Goal: Navigation & Orientation: Locate item on page

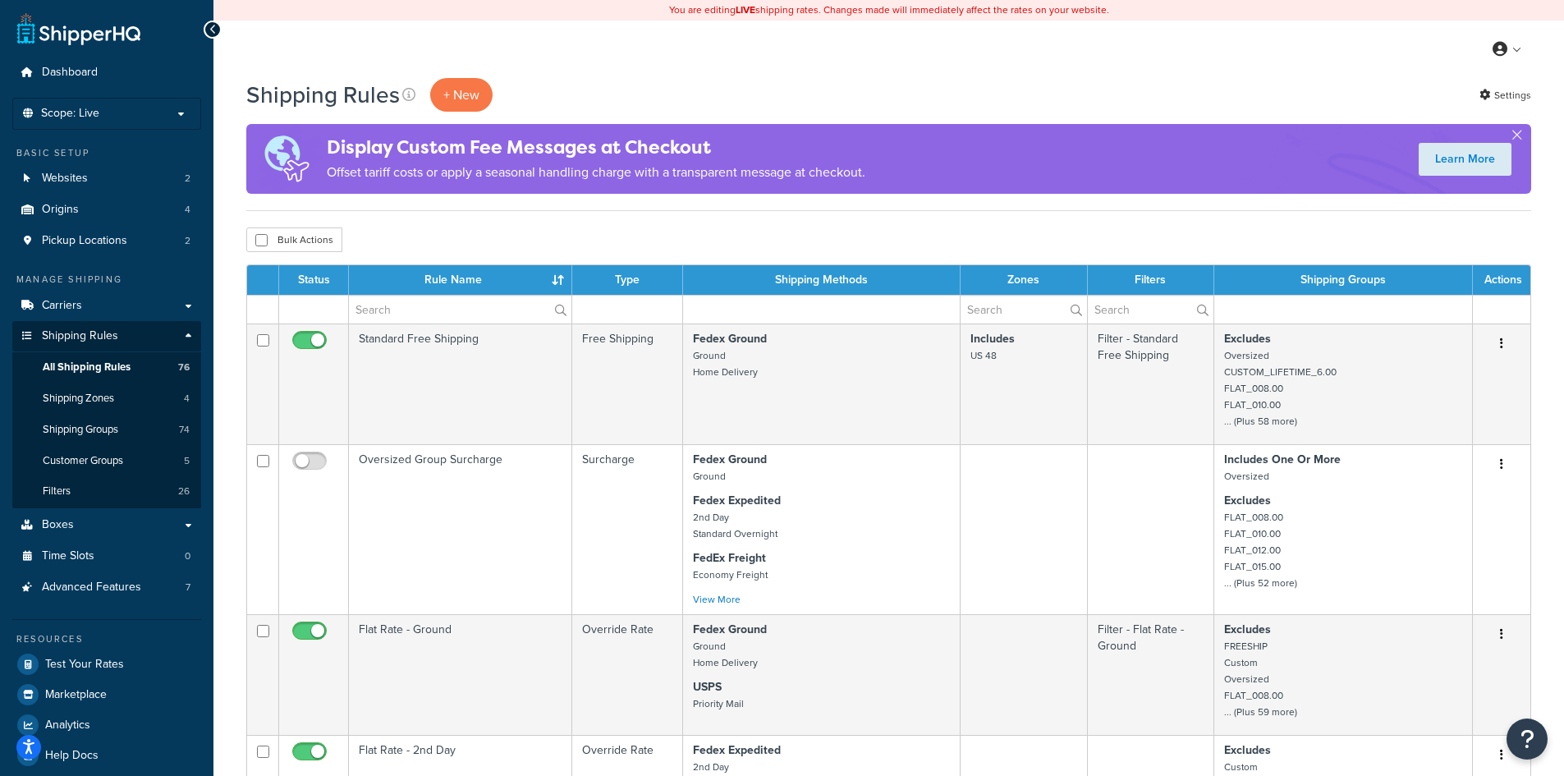
select select "100"
click at [438, 313] on input "text" at bounding box center [460, 310] width 223 height 28
type input "quote required"
click at [555, 307] on label "quote required" at bounding box center [460, 310] width 223 height 28
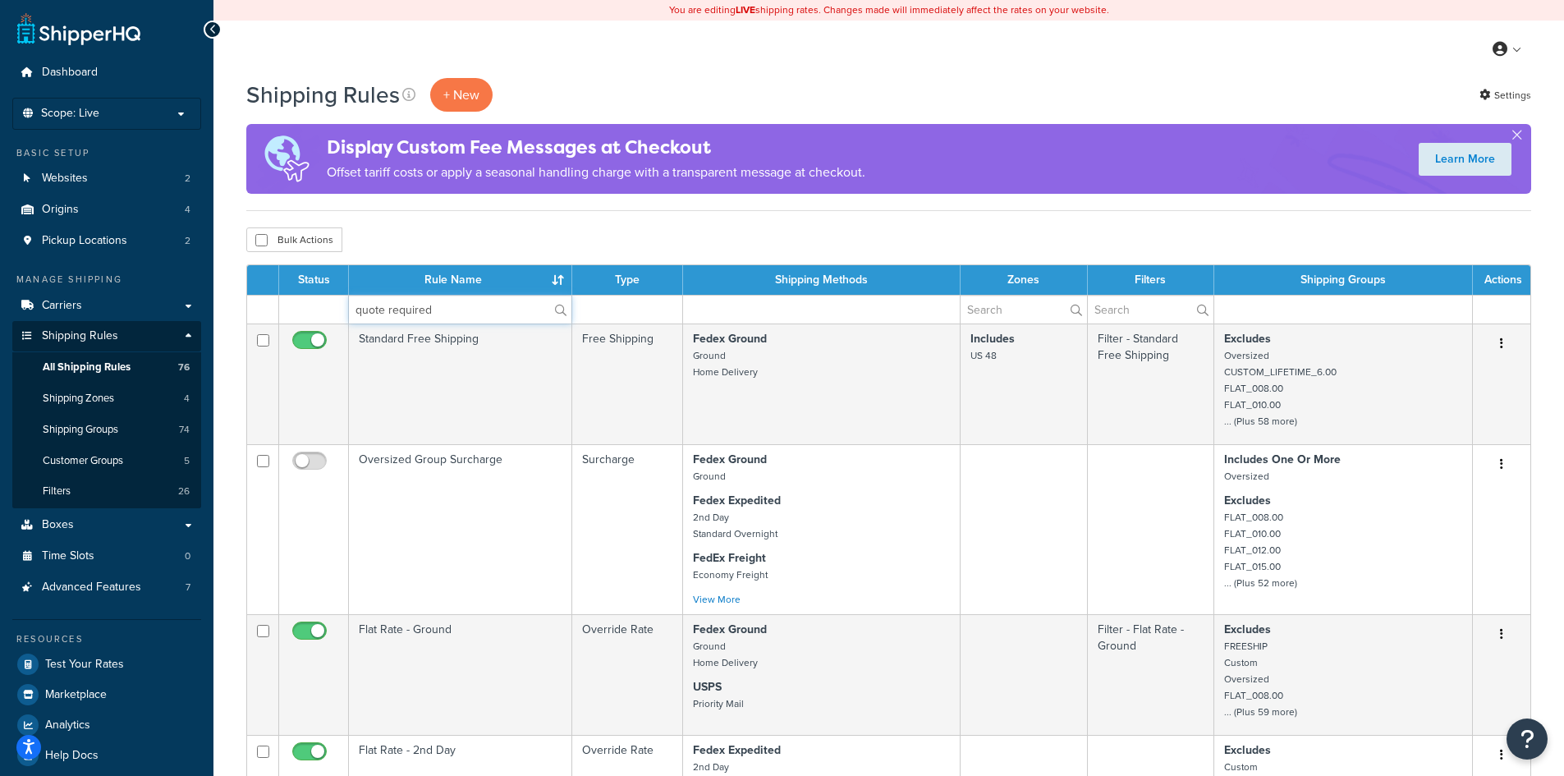
click at [555, 307] on input "quote required" at bounding box center [460, 310] width 223 height 28
click at [555, 307] on label "quote required" at bounding box center [460, 310] width 223 height 28
click at [555, 307] on input "quote required" at bounding box center [460, 310] width 223 height 28
click at [555, 307] on label "quote required" at bounding box center [460, 310] width 223 height 28
click at [555, 307] on input "quote required" at bounding box center [460, 310] width 223 height 28
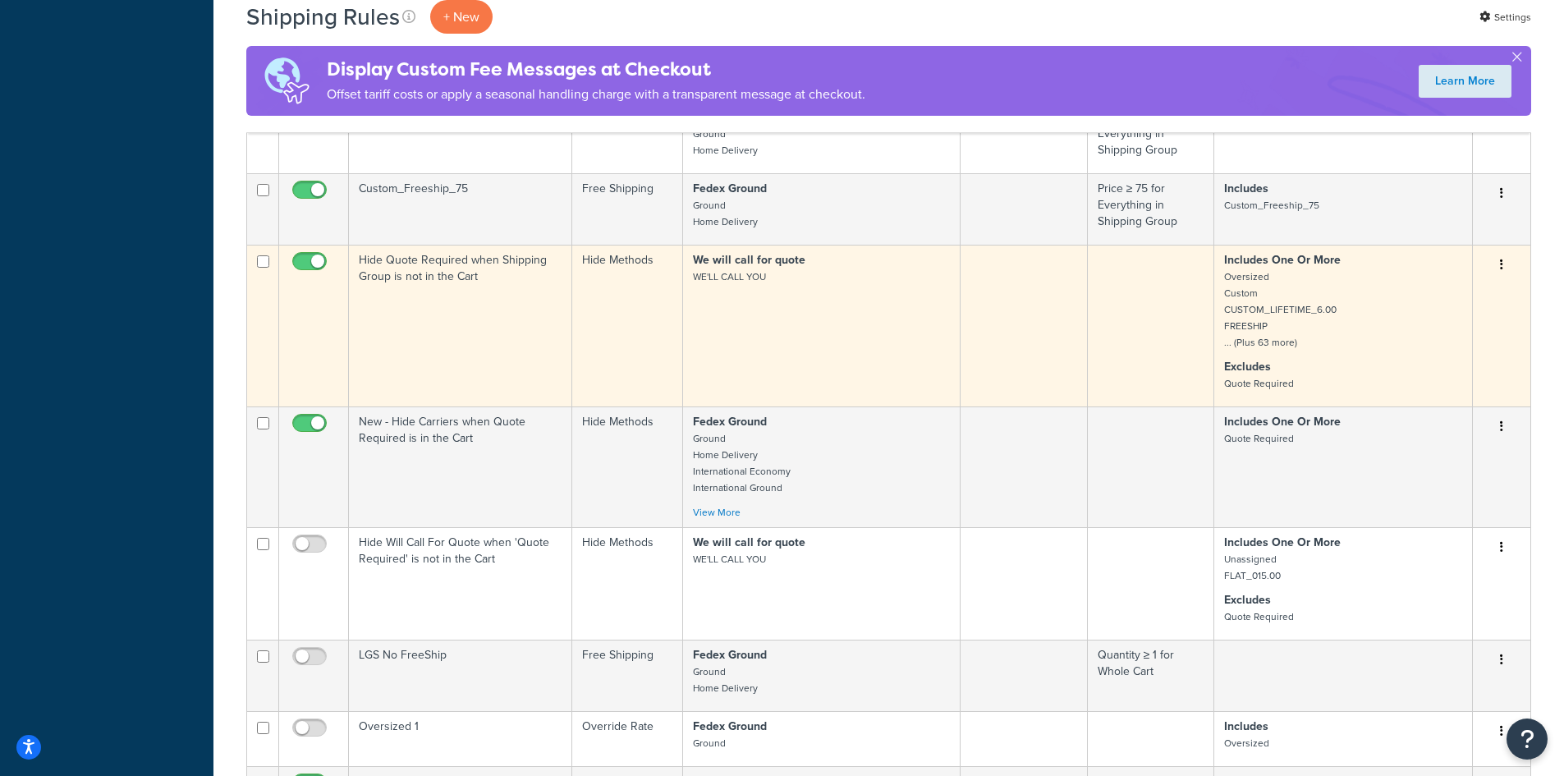
scroll to position [10345, 0]
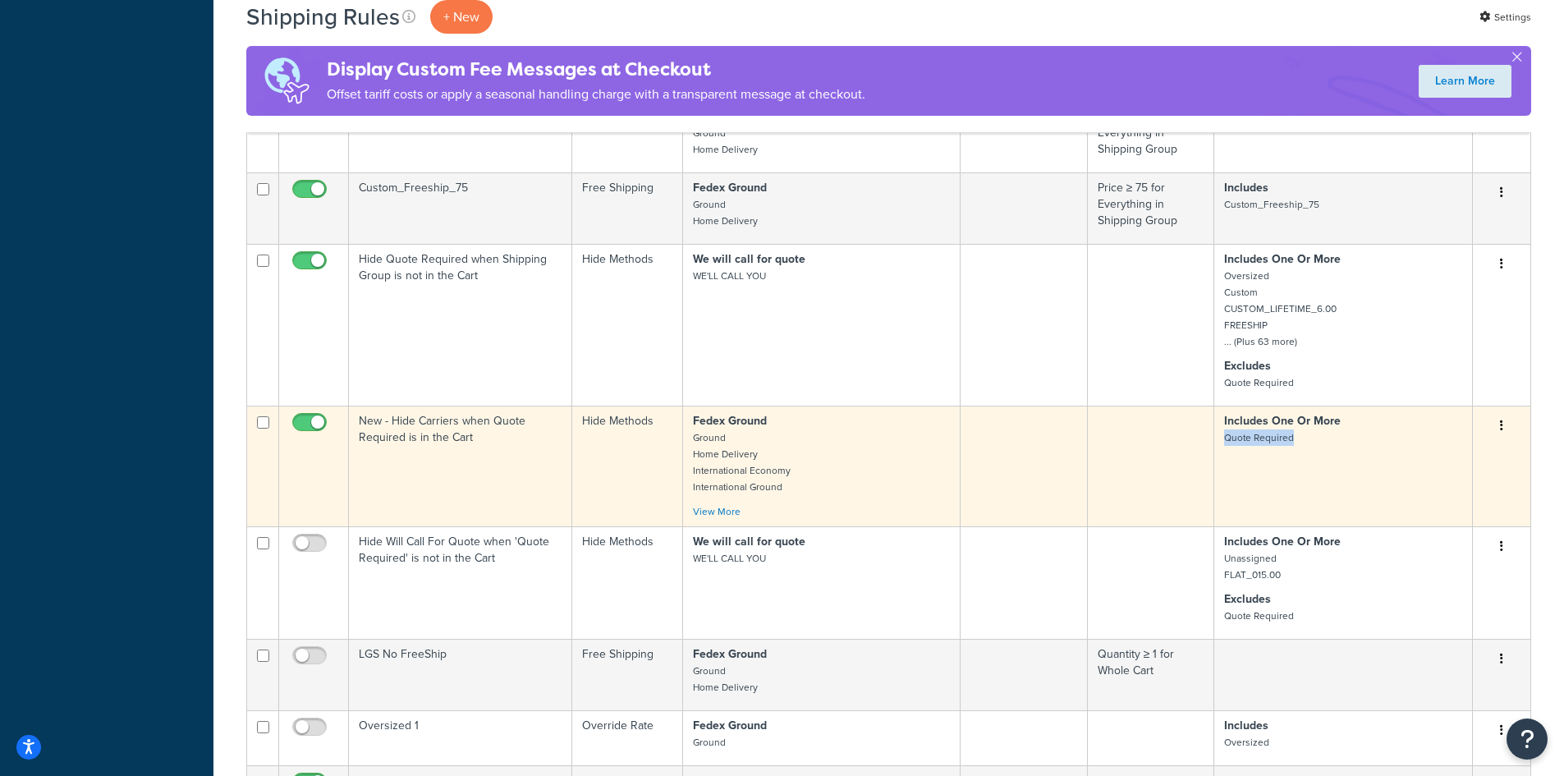
drag, startPoint x: 1295, startPoint y: 438, endPoint x: 1223, endPoint y: 441, distance: 71.5
click at [1224, 441] on p "Includes One Or More Quote Required" at bounding box center [1343, 429] width 238 height 33
click at [1271, 458] on td "Includes One Or More Quote Required" at bounding box center [1343, 466] width 259 height 121
